Goal: Check status: Check status

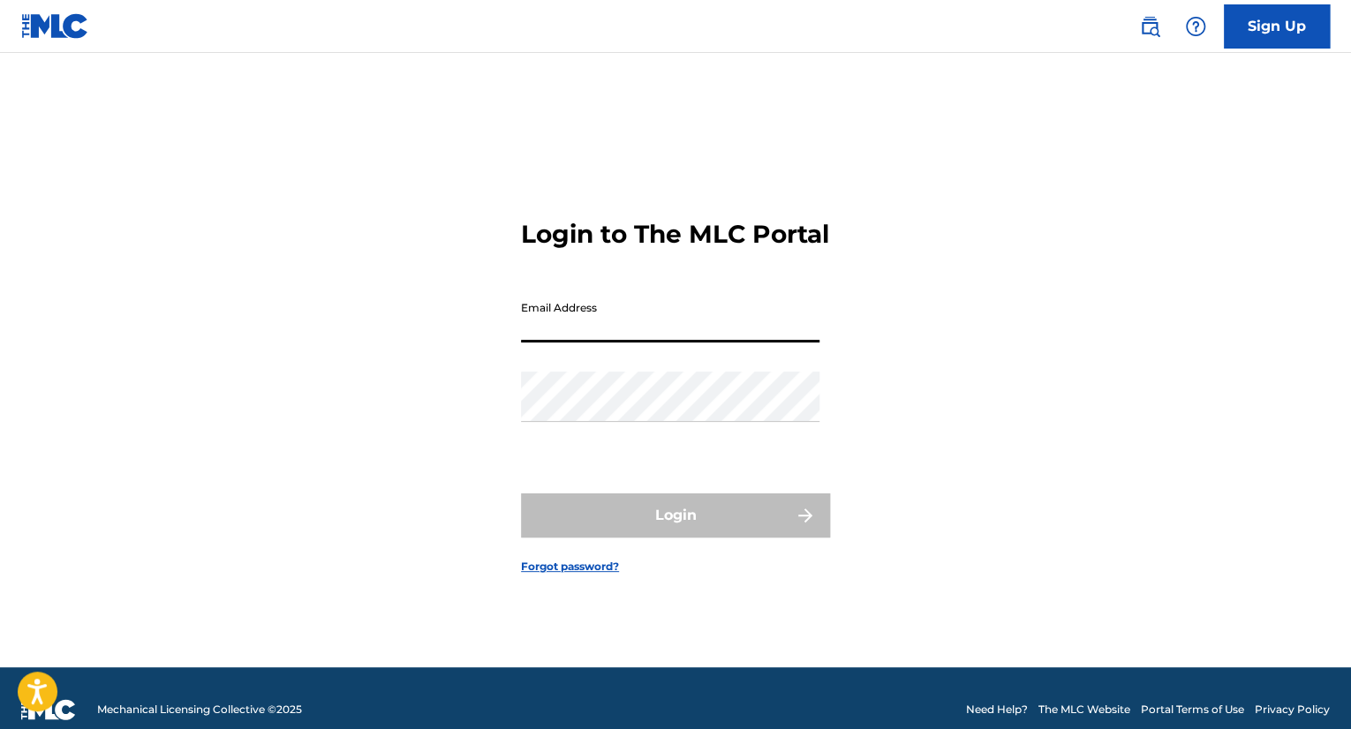
drag, startPoint x: 0, startPoint y: 0, endPoint x: 614, endPoint y: 340, distance: 702.2
click at [614, 340] on input "Email Address" at bounding box center [670, 317] width 298 height 50
type input "[EMAIL_ADDRESS][DOMAIN_NAME]"
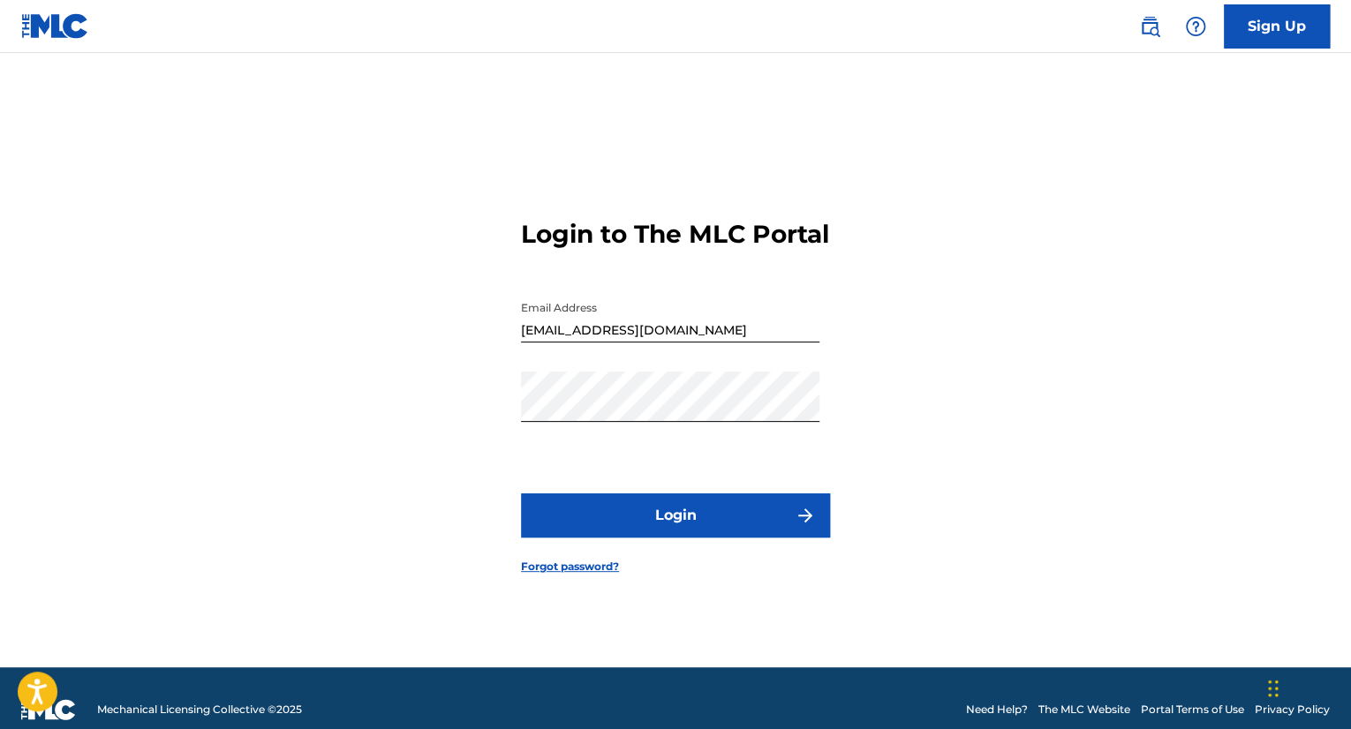
click at [744, 527] on button "Login" at bounding box center [675, 516] width 309 height 44
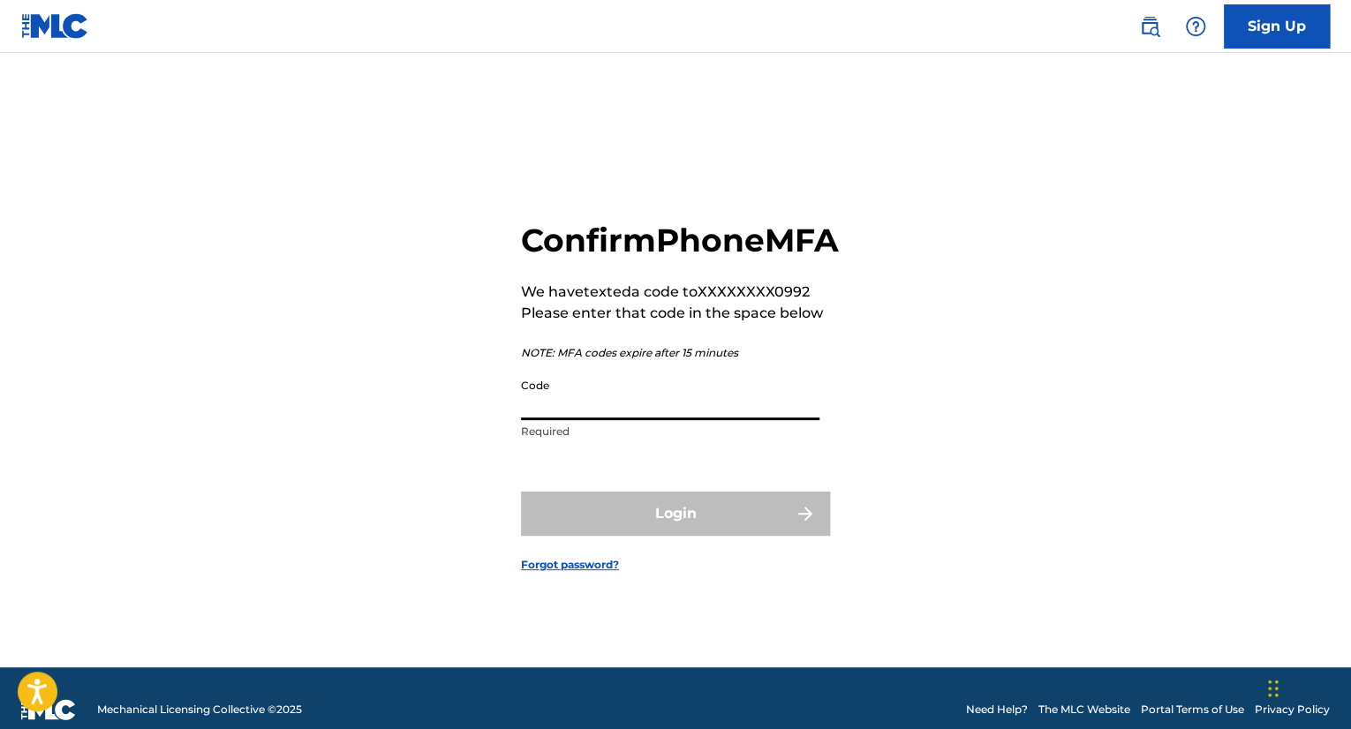
click at [639, 420] on input "Code" at bounding box center [670, 395] width 298 height 50
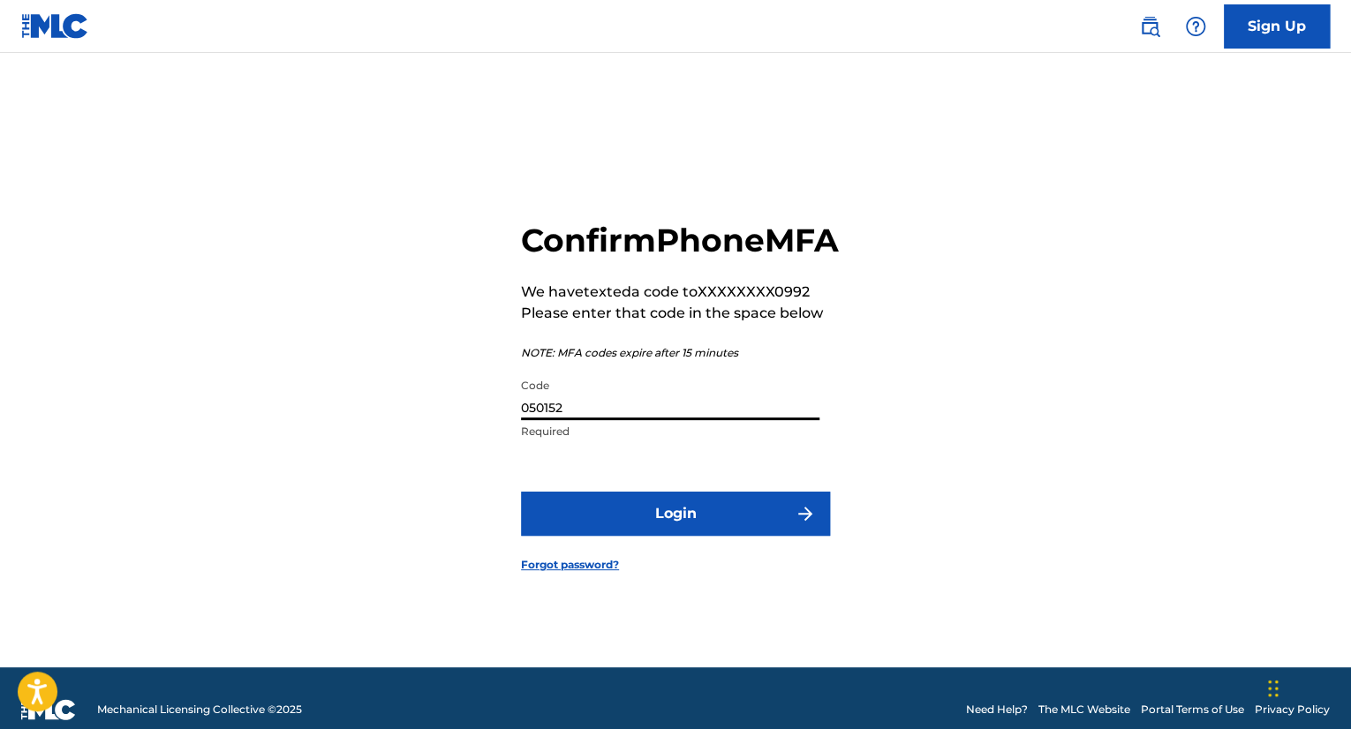
type input "050152"
click at [521, 492] on button "Login" at bounding box center [675, 514] width 309 height 44
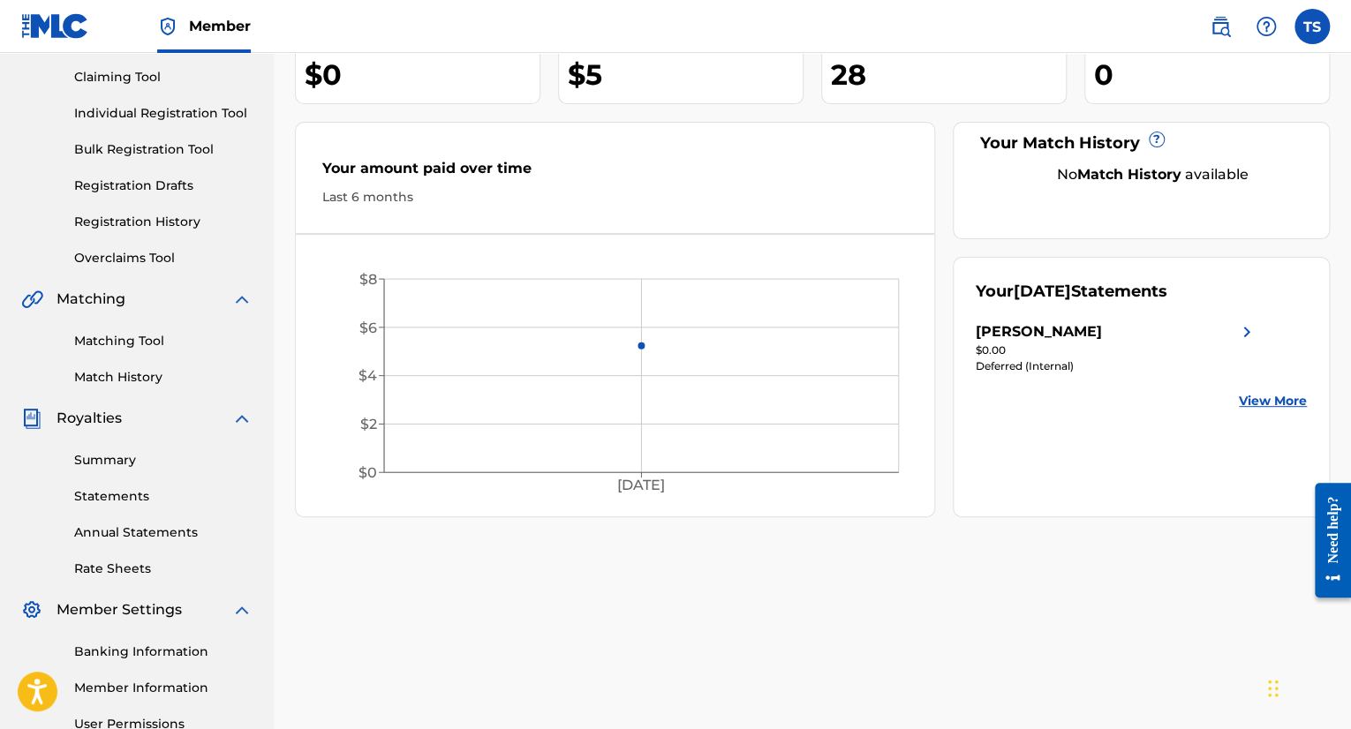
scroll to position [184, 0]
click at [126, 486] on link "Statements" at bounding box center [163, 495] width 178 height 19
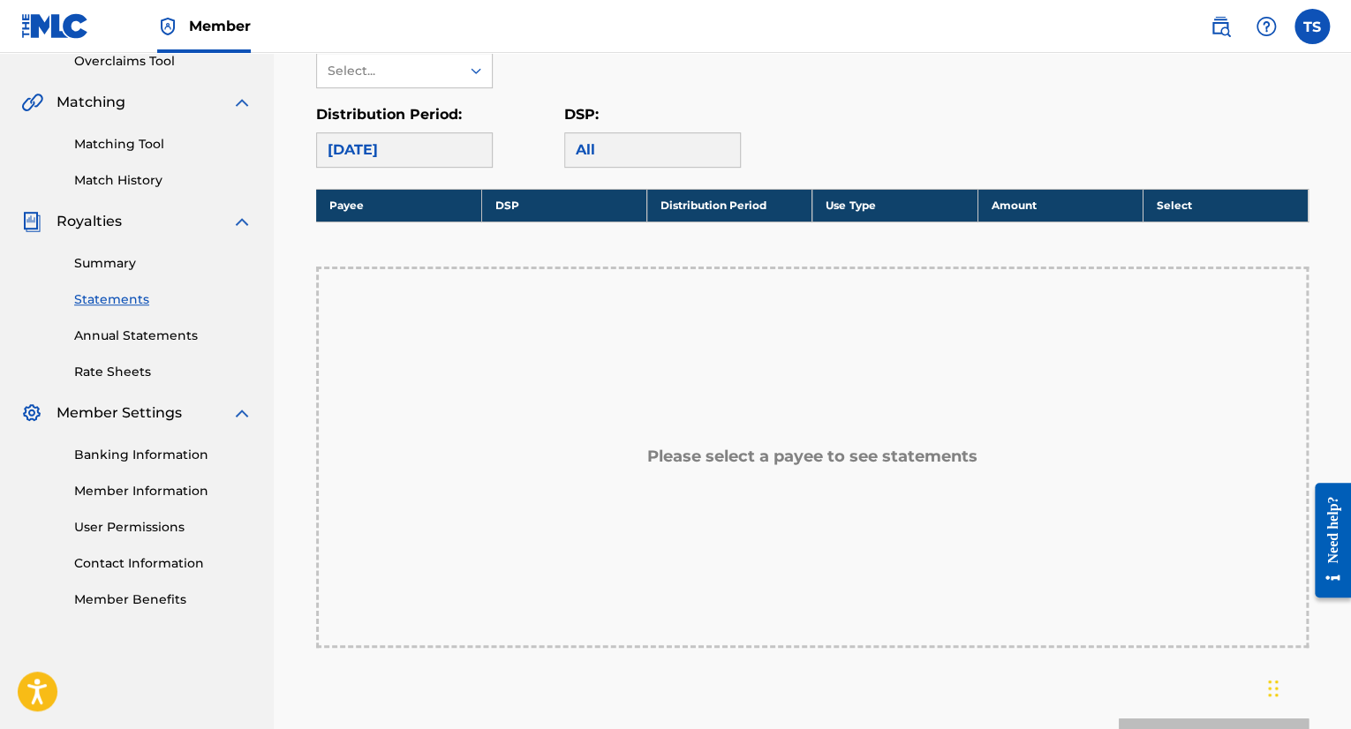
scroll to position [374, 0]
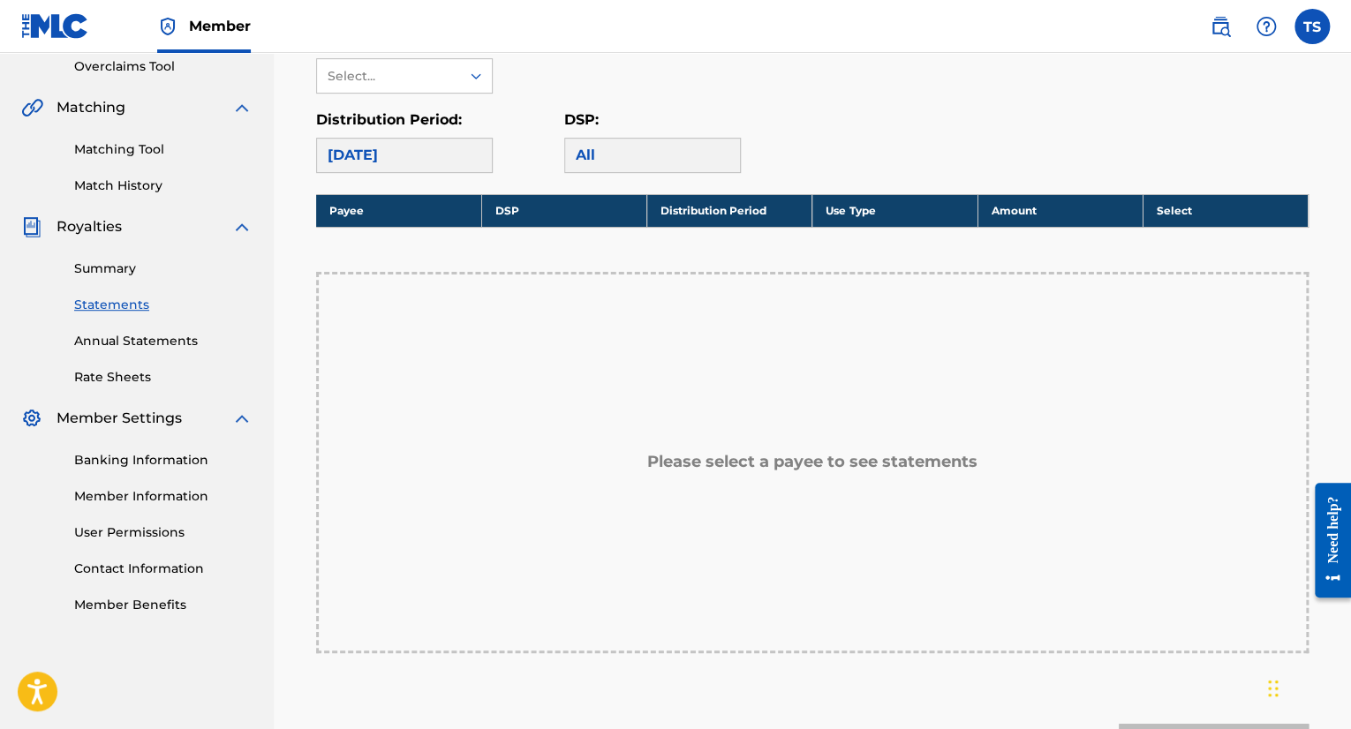
click at [108, 260] on link "Summary" at bounding box center [163, 269] width 178 height 19
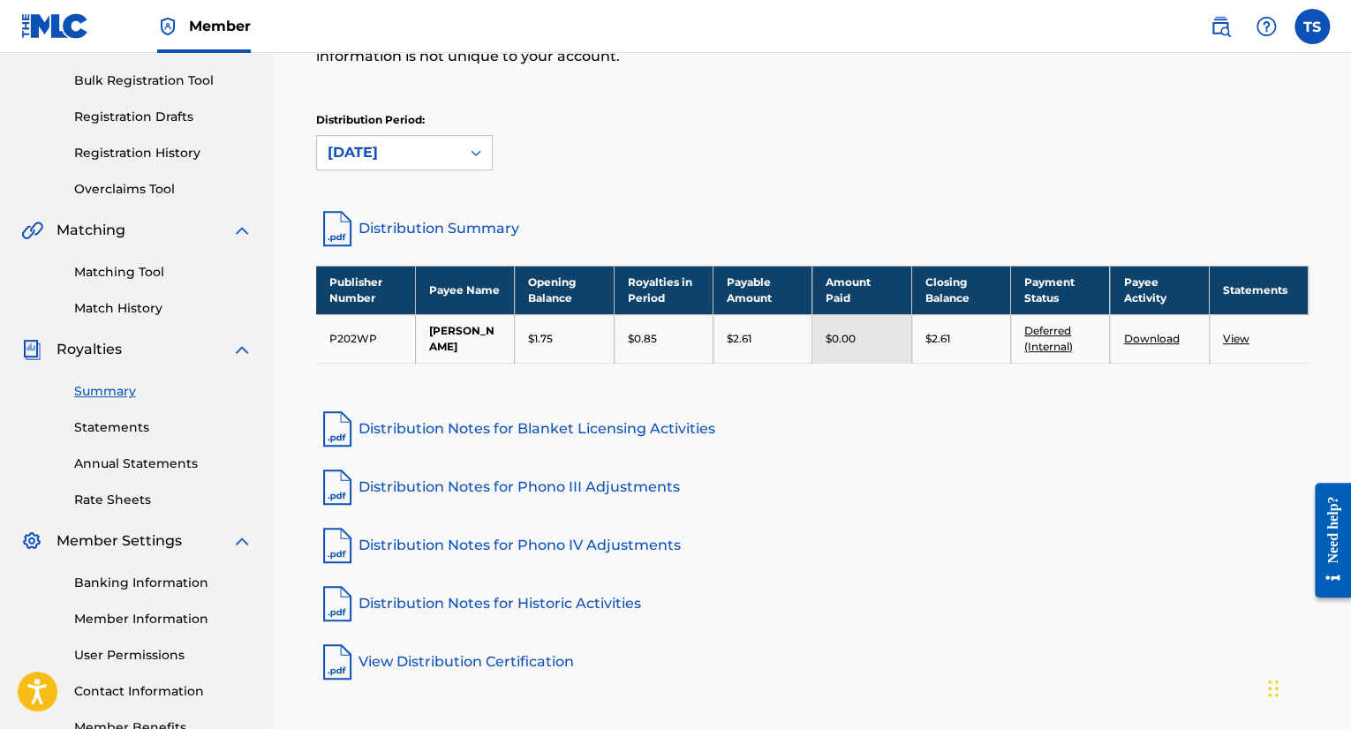
scroll to position [266, 0]
